Goal: Navigation & Orientation: Find specific page/section

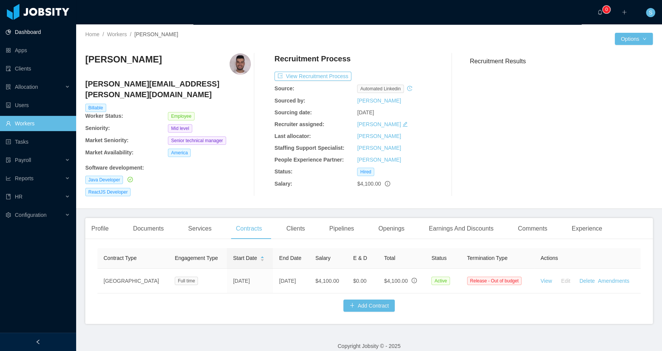
click at [36, 34] on link "Dashboard" at bounding box center [38, 31] width 64 height 15
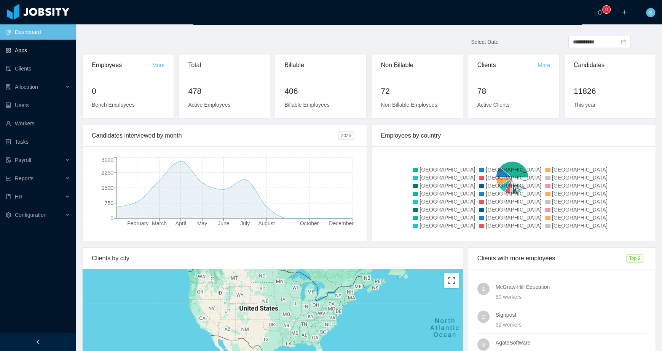
click at [38, 51] on link "Apps" at bounding box center [38, 50] width 64 height 15
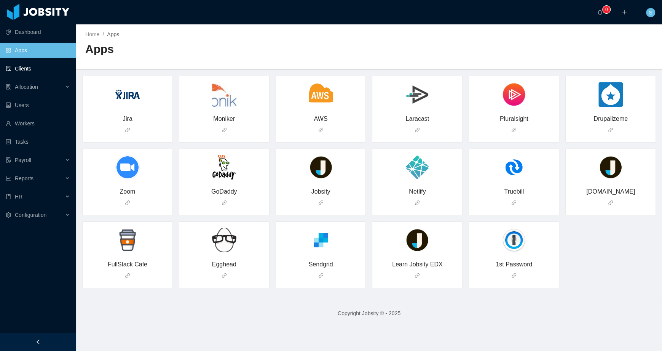
click at [36, 71] on link "Clients" at bounding box center [38, 68] width 64 height 15
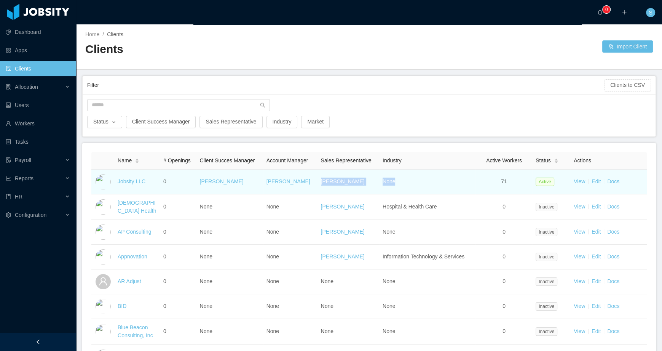
drag, startPoint x: 347, startPoint y: 181, endPoint x: 458, endPoint y: 187, distance: 110.5
click at [458, 187] on tr "Jobsity LLC 0 [PERSON_NAME] [PERSON_NAME] [PERSON_NAME] None 71 Active View Edi…" at bounding box center [368, 181] width 555 height 25
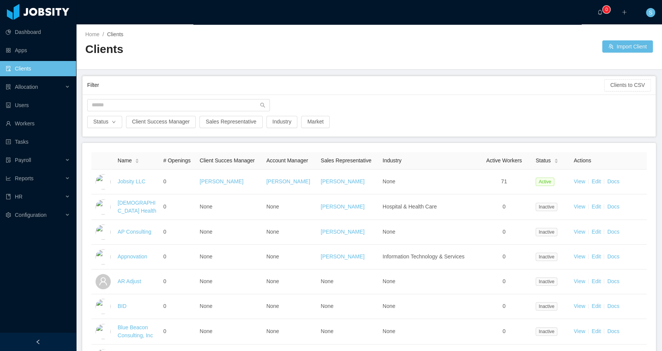
click at [418, 100] on div at bounding box center [368, 107] width 571 height 17
click at [348, 114] on div at bounding box center [368, 107] width 571 height 17
click at [506, 58] on div "Home / Clients / Clients Import Client" at bounding box center [369, 46] width 586 height 45
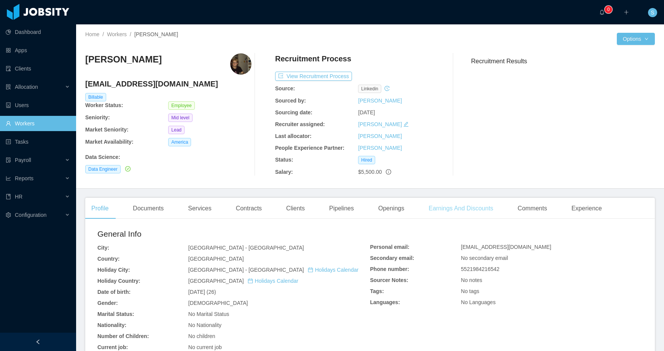
click at [465, 206] on div "Earnings And Discounts" at bounding box center [460, 208] width 77 height 21
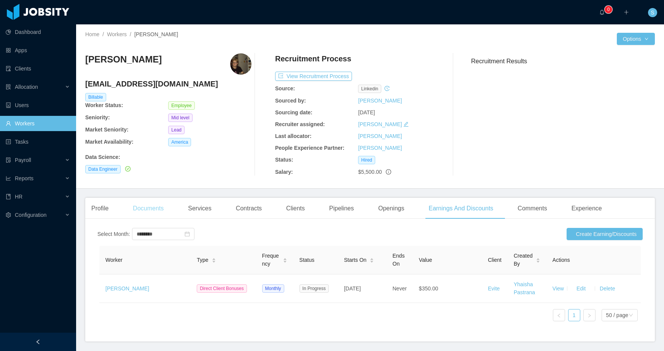
click at [143, 210] on div "Documents" at bounding box center [148, 208] width 43 height 21
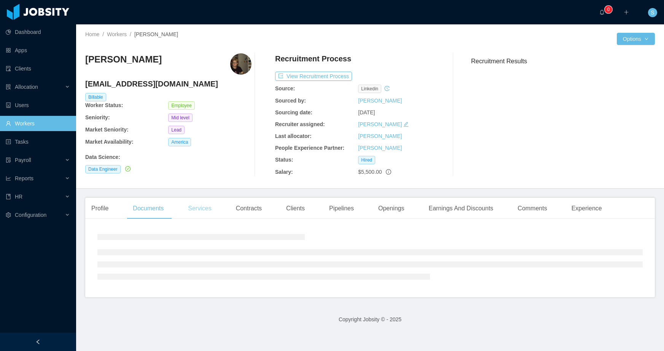
click at [199, 208] on div "Services" at bounding box center [199, 208] width 35 height 21
click at [244, 208] on div "Contracts" at bounding box center [249, 208] width 38 height 21
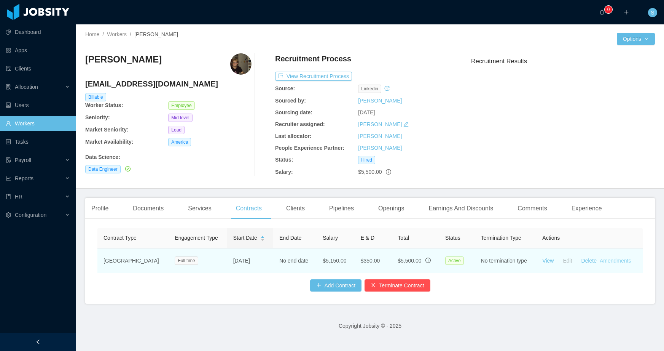
click at [616, 260] on link "Amendments" at bounding box center [615, 260] width 31 height 6
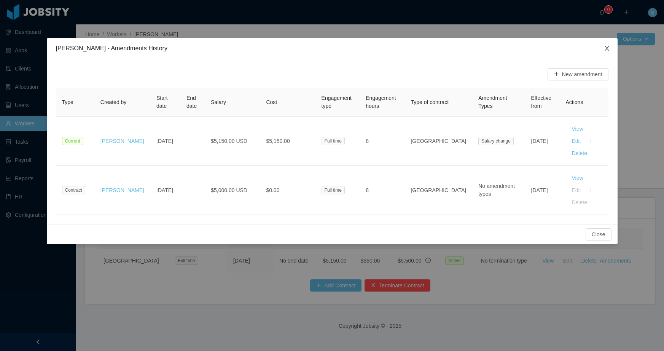
click at [604, 50] on icon "icon: close" at bounding box center [607, 48] width 6 height 6
